Goal: Information Seeking & Learning: Compare options

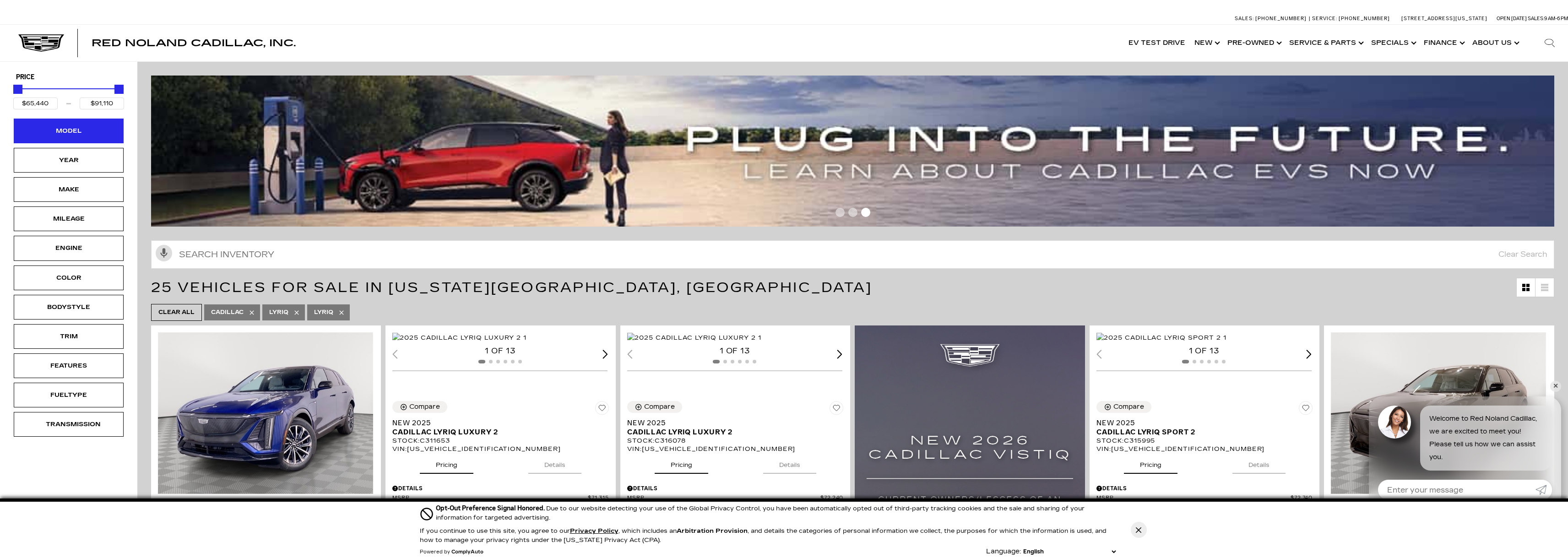
click at [70, 127] on div "Model" at bounding box center [68, 131] width 46 height 10
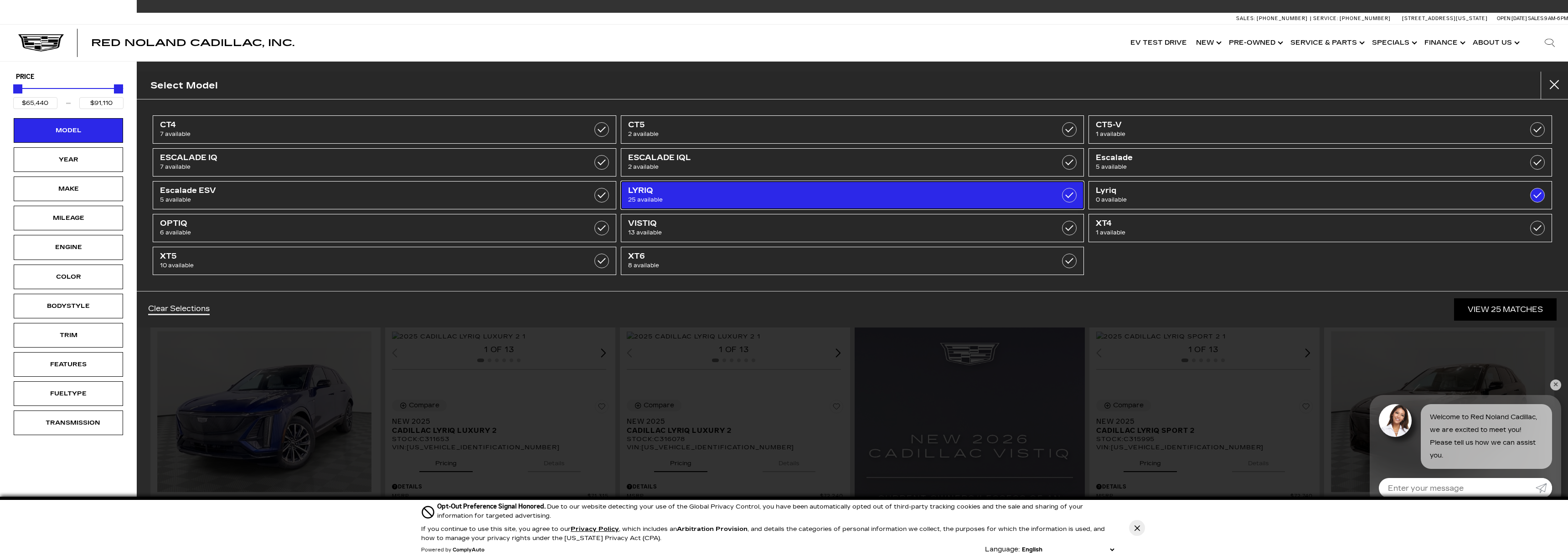
click at [643, 196] on span "25 available" at bounding box center [819, 200] width 382 height 9
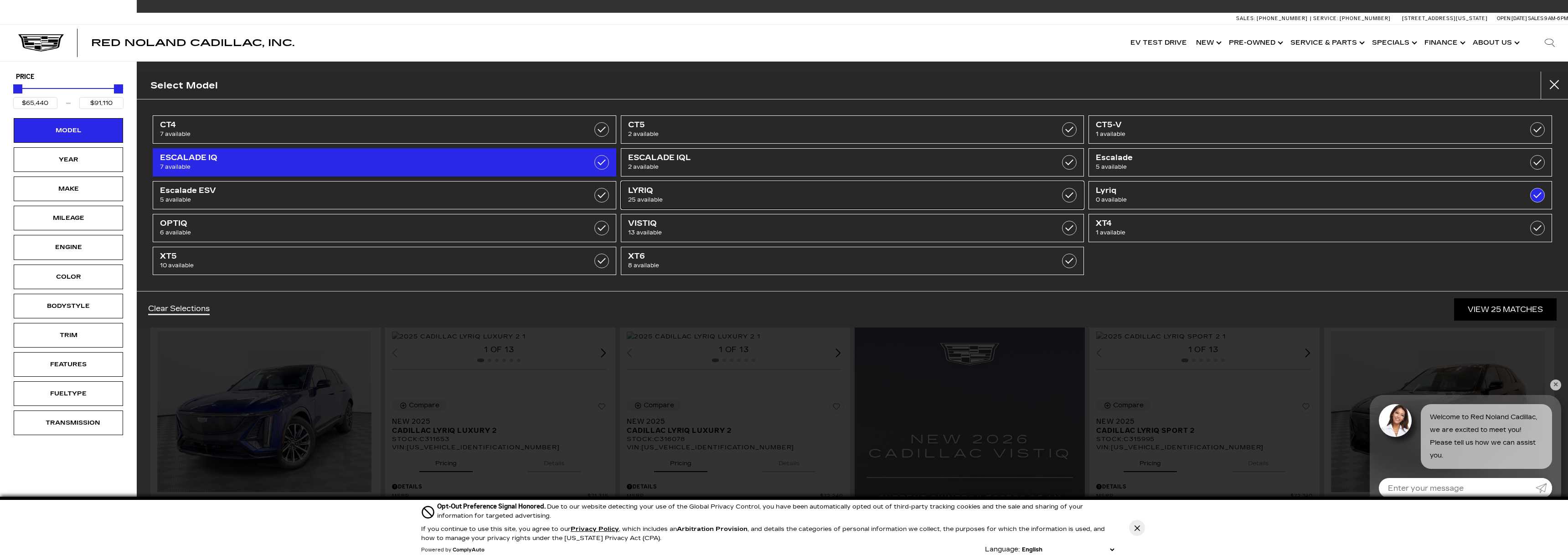
checkbox input "false"
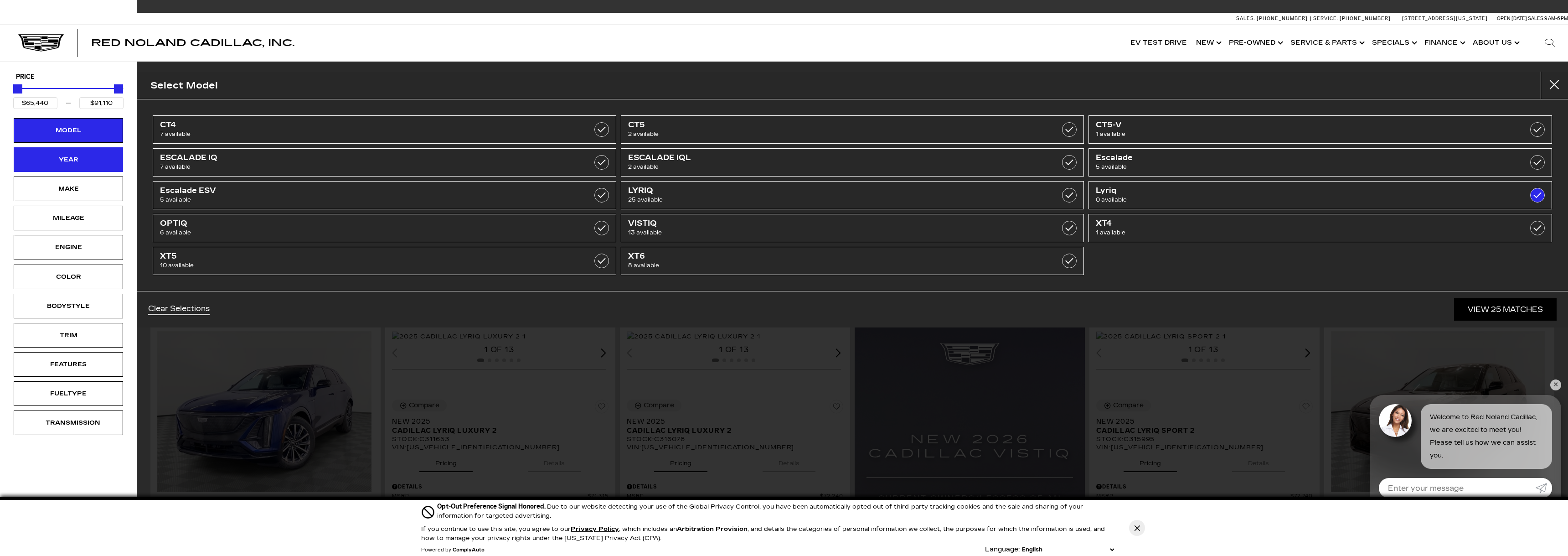
click at [59, 163] on div "Year" at bounding box center [68, 160] width 46 height 10
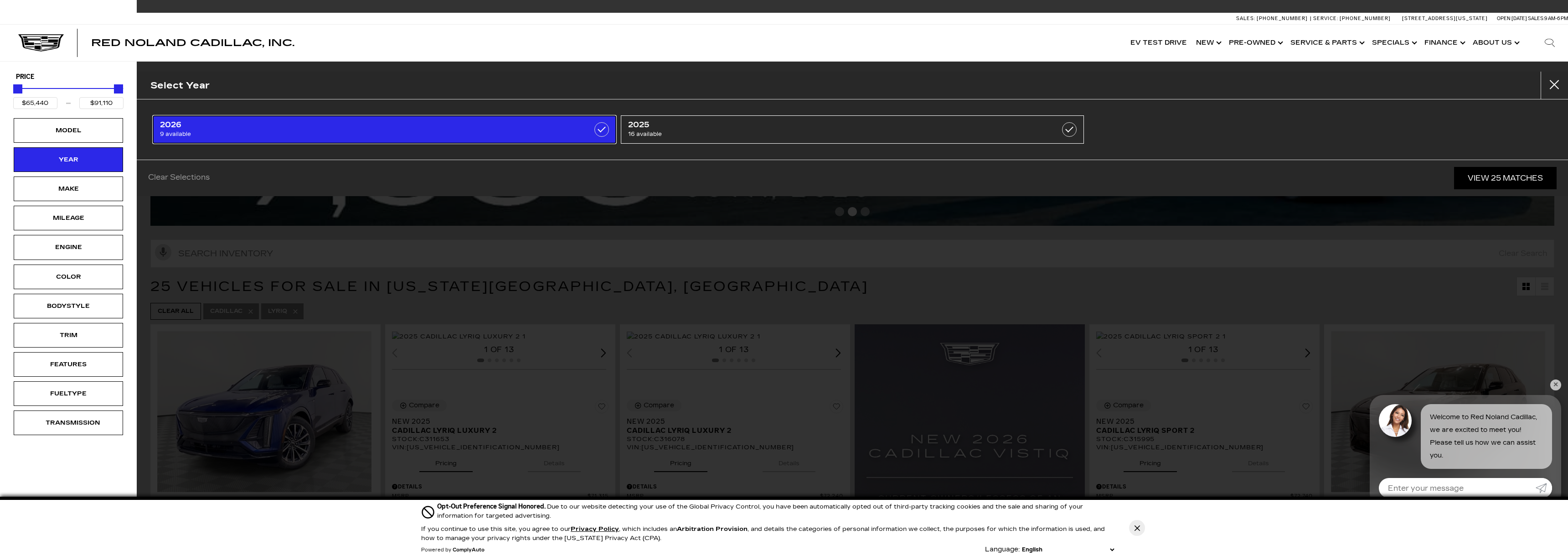
click at [211, 132] on span "9 available" at bounding box center [351, 134] width 382 height 9
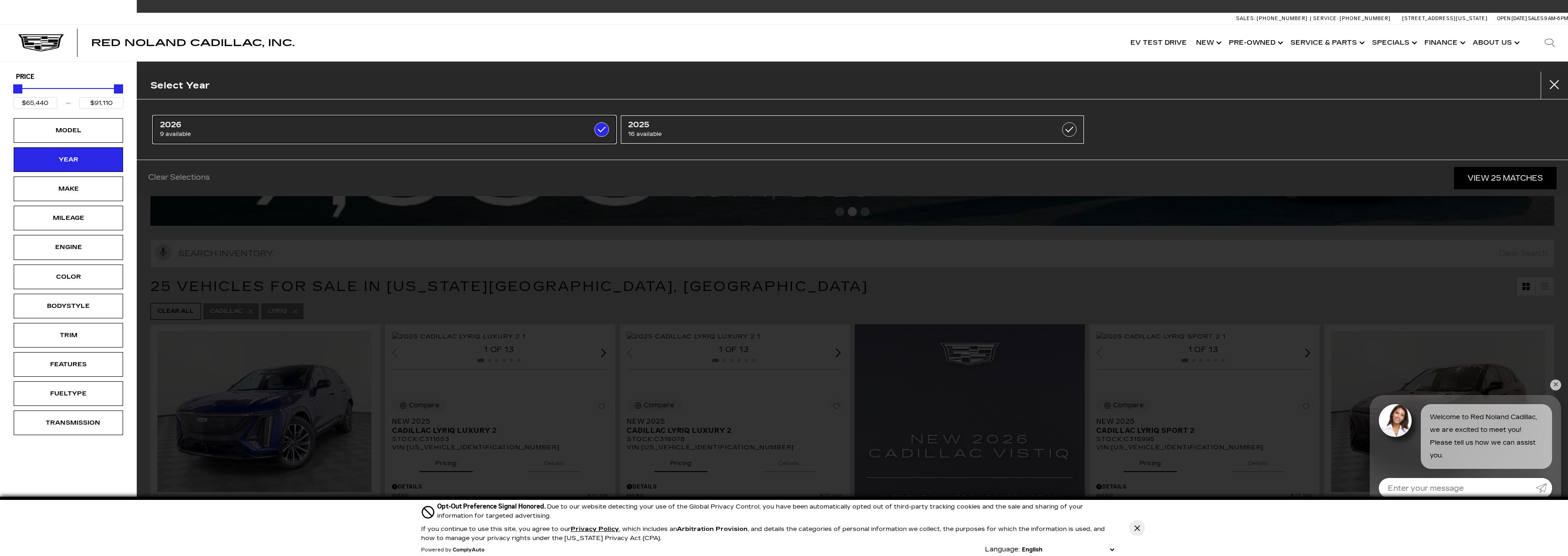
type input "$81,285"
checkbox input "true"
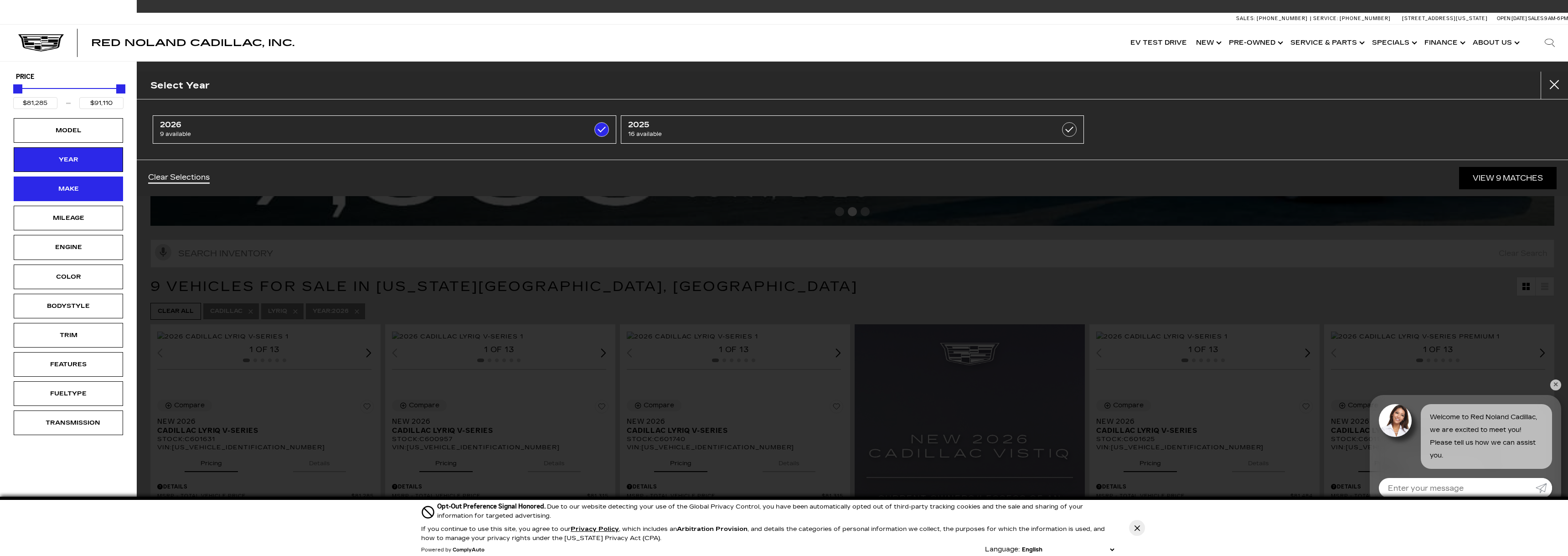
click at [50, 188] on div "Make" at bounding box center [68, 189] width 46 height 10
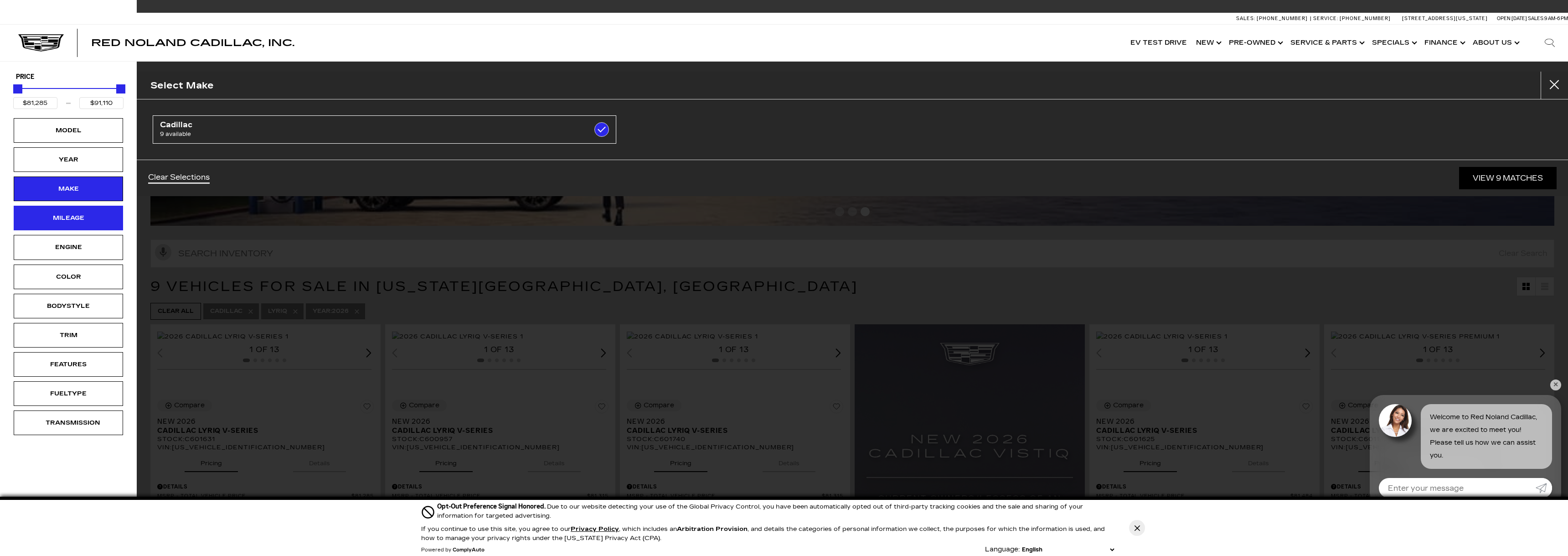
drag, startPoint x: 61, startPoint y: 220, endPoint x: 69, endPoint y: 221, distance: 8.1
click at [61, 221] on div "Mileage" at bounding box center [68, 218] width 46 height 10
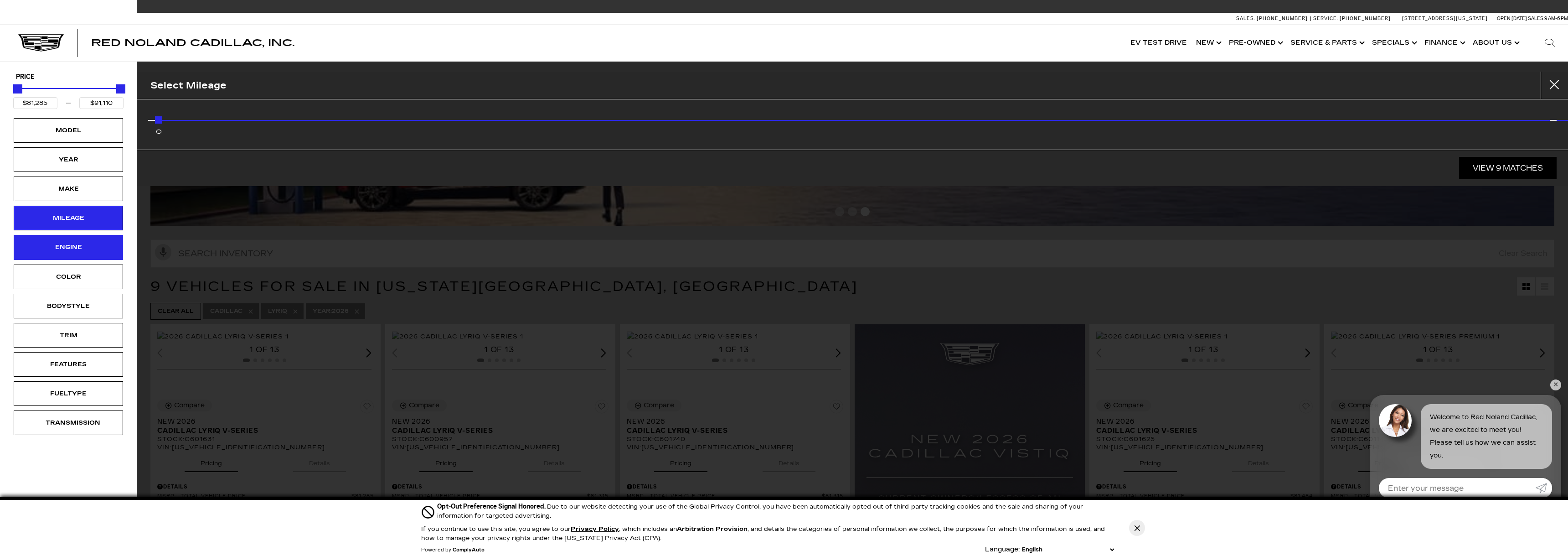
click at [70, 248] on div "Engine" at bounding box center [68, 247] width 46 height 10
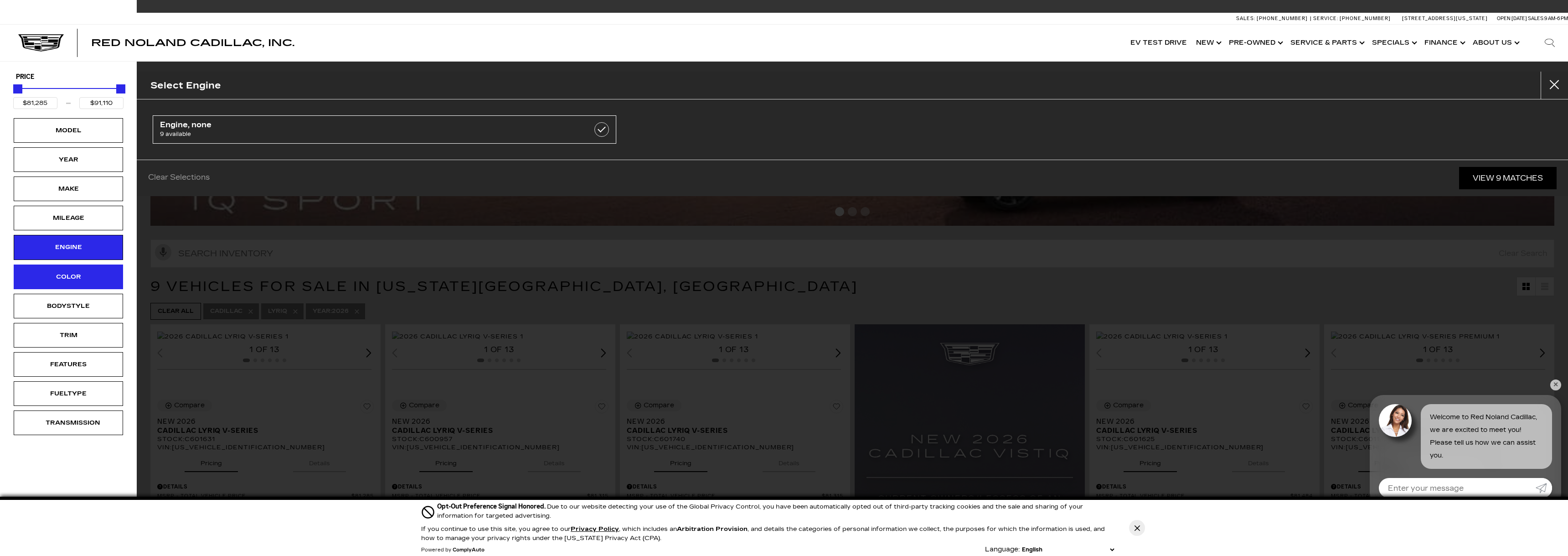
click at [77, 281] on div "Color" at bounding box center [68, 276] width 46 height 10
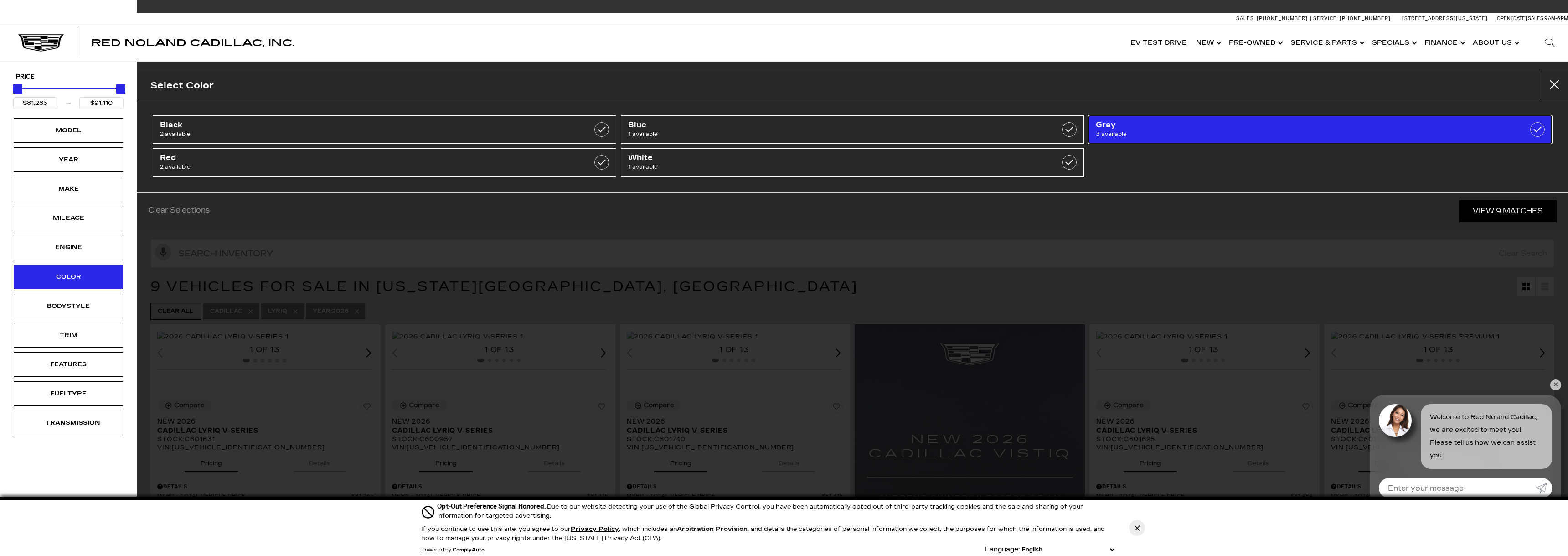
click at [1209, 127] on span "Gray" at bounding box center [1286, 125] width 382 height 9
type input "$86,985"
checkbox input "true"
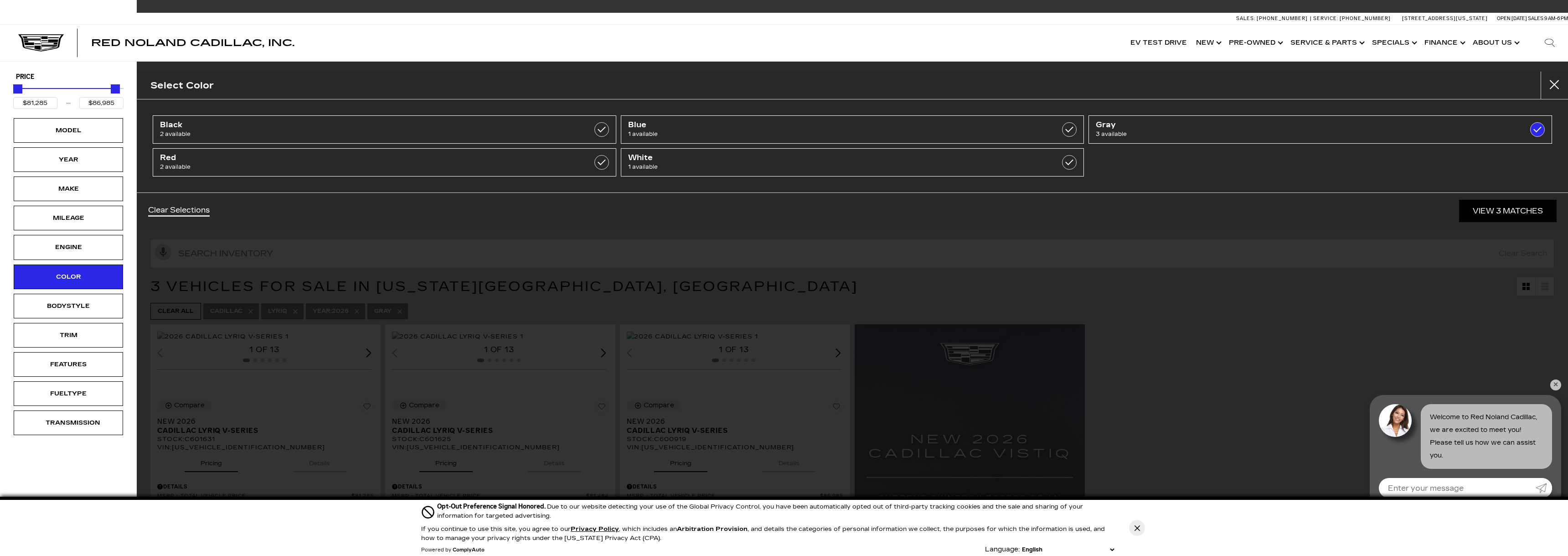
drag, startPoint x: 1146, startPoint y: 219, endPoint x: 1131, endPoint y: 217, distance: 15.1
click at [1508, 218] on link "View 3 Matches" at bounding box center [1508, 211] width 97 height 23
